Goal: Navigation & Orientation: Find specific page/section

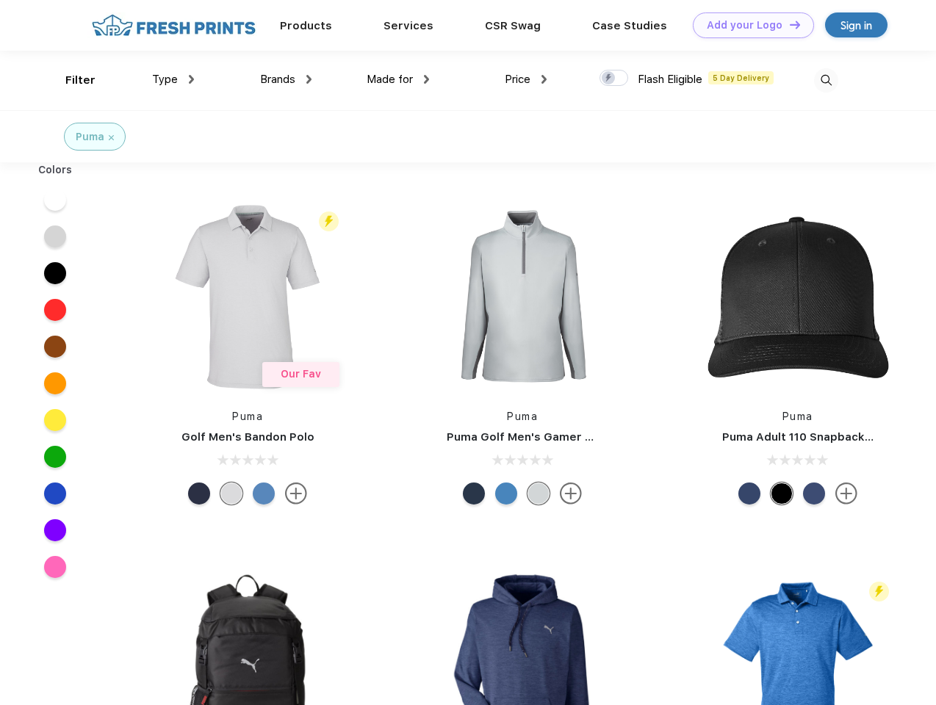
click at [748, 25] on link "Add your Logo Design Tool" at bounding box center [753, 25] width 121 height 26
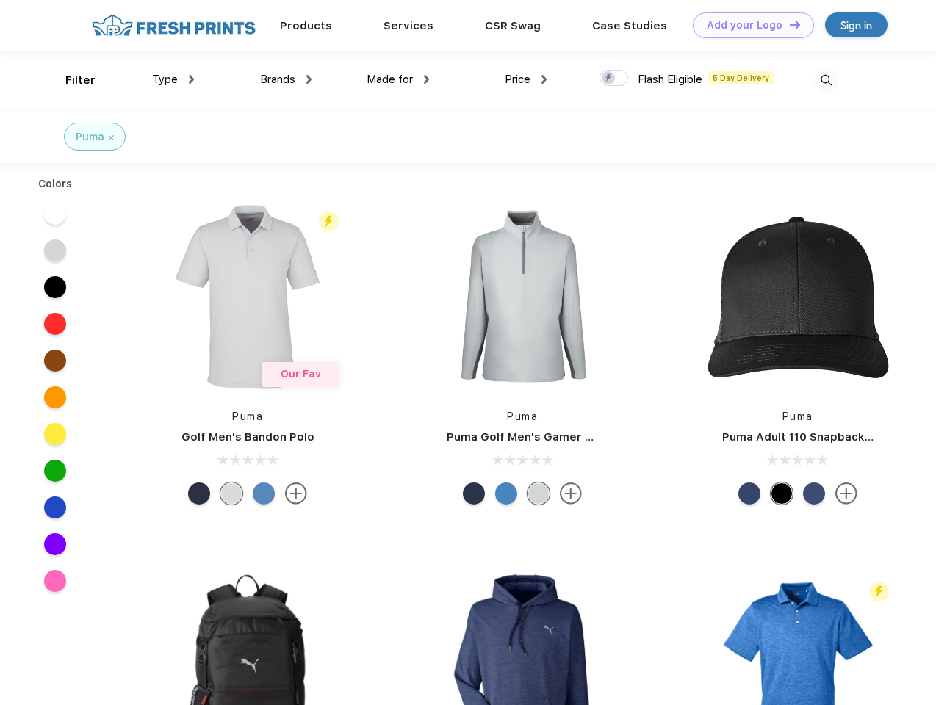
click at [0, 0] on div "Design Tool" at bounding box center [0, 0] width 0 height 0
click at [788, 24] on link "Add your Logo Design Tool" at bounding box center [753, 25] width 121 height 26
click at [71, 80] on div "Filter" at bounding box center [80, 80] width 30 height 17
click at [173, 79] on span "Type" at bounding box center [165, 79] width 26 height 13
click at [286, 79] on span "Brands" at bounding box center [277, 79] width 35 height 13
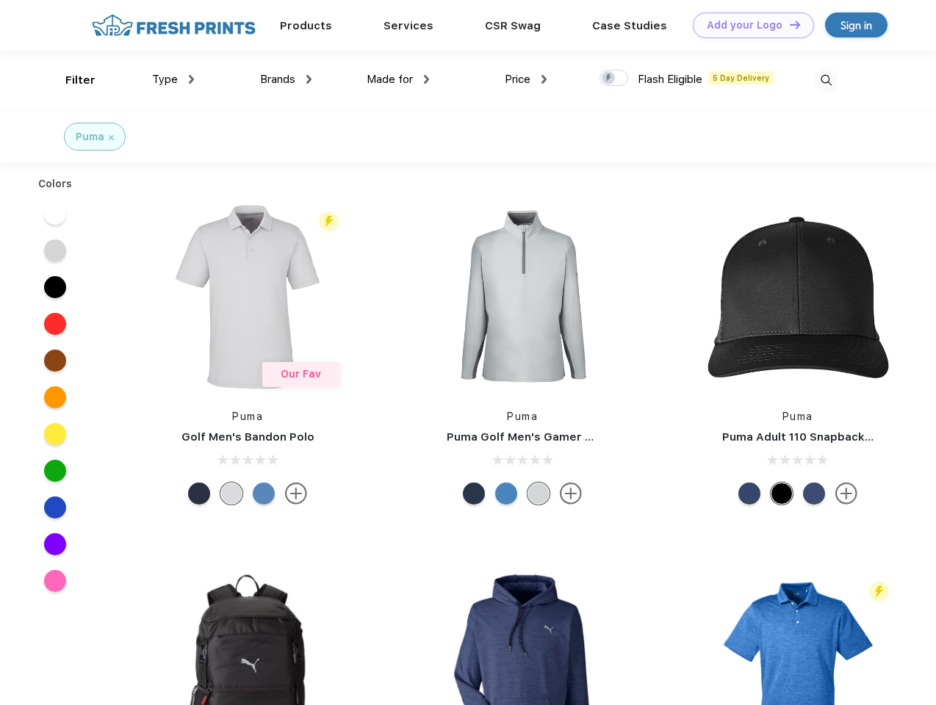
click at [398, 79] on span "Made for" at bounding box center [390, 79] width 46 height 13
click at [526, 79] on span "Price" at bounding box center [518, 79] width 26 height 13
click at [614, 79] on div at bounding box center [614, 78] width 29 height 16
click at [609, 79] on input "checkbox" at bounding box center [605, 74] width 10 height 10
click at [826, 80] on img at bounding box center [826, 80] width 24 height 24
